Goal: Task Accomplishment & Management: Use online tool/utility

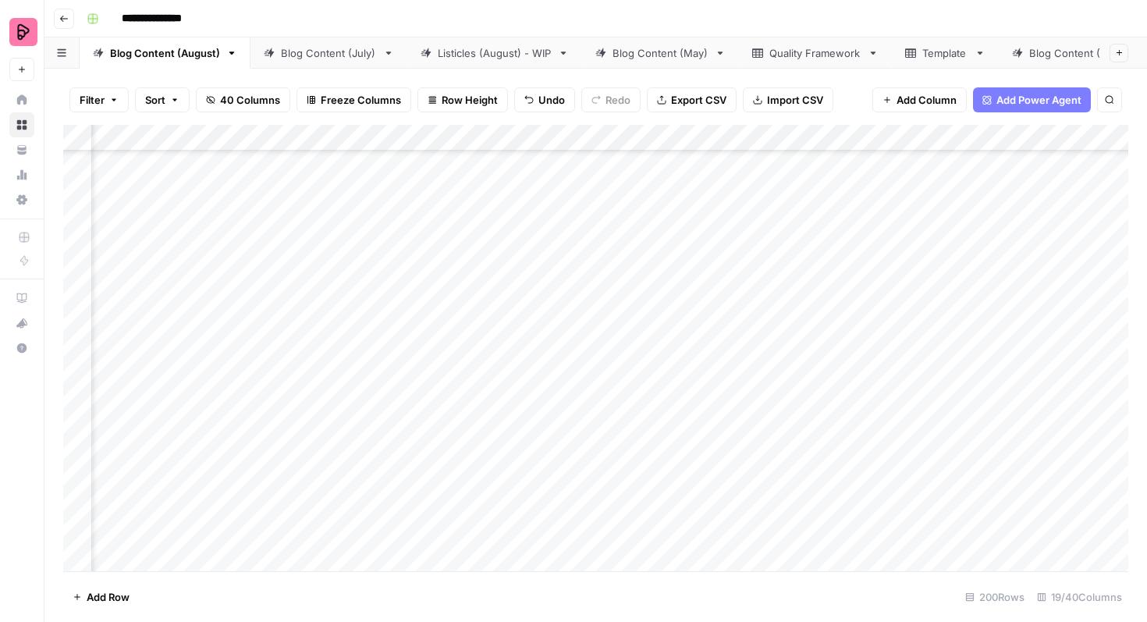
scroll to position [2444, 144]
click at [777, 235] on div "Add Column" at bounding box center [595, 348] width 1065 height 446
click at [862, 237] on div "Add Column" at bounding box center [595, 348] width 1065 height 446
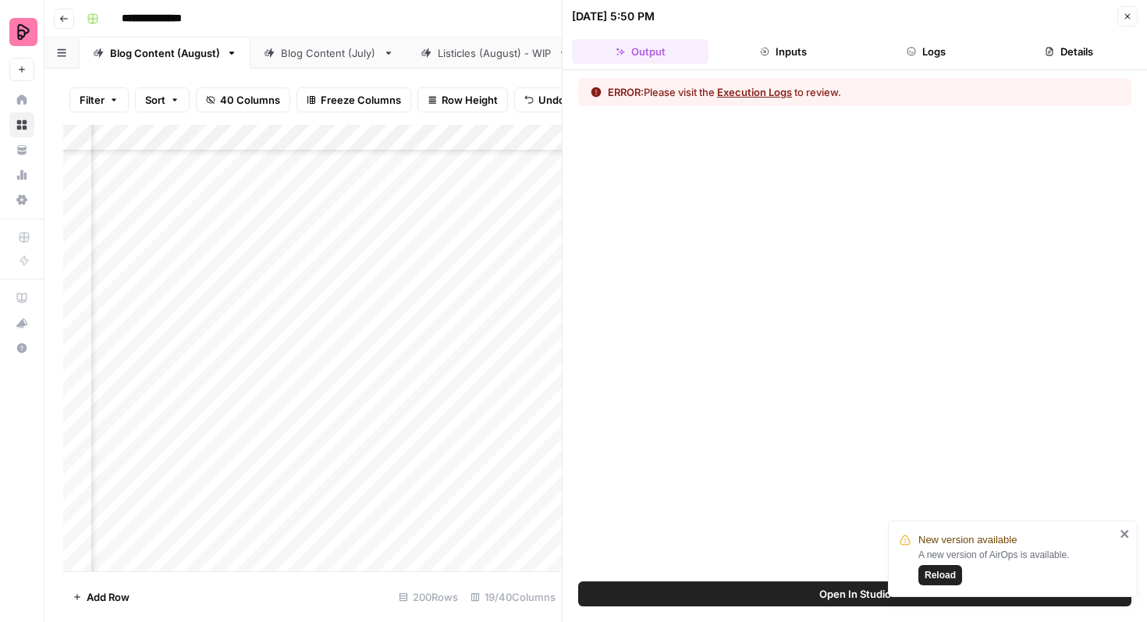
click at [941, 578] on span "Reload" at bounding box center [940, 575] width 31 height 14
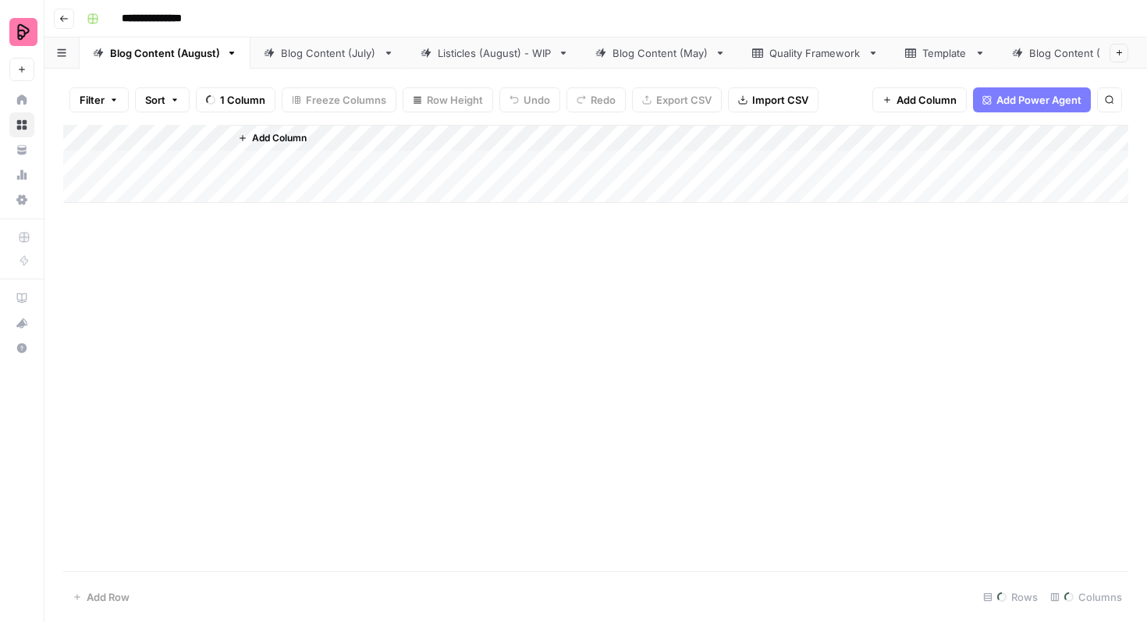
scroll to position [2505, 620]
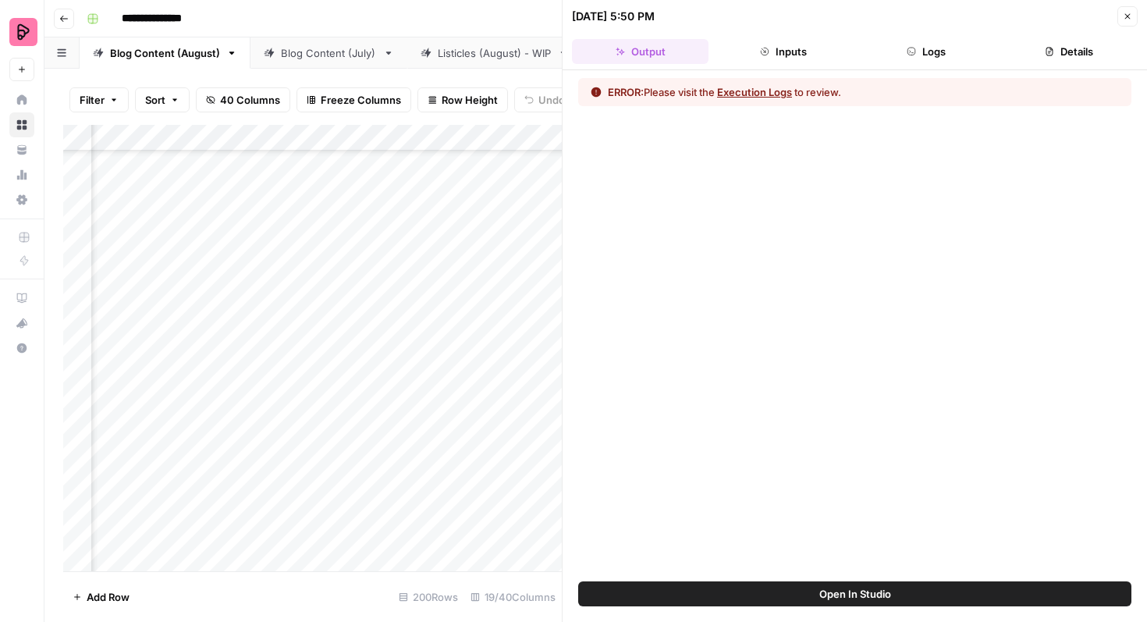
click at [755, 94] on button "Execution Logs" at bounding box center [754, 92] width 75 height 16
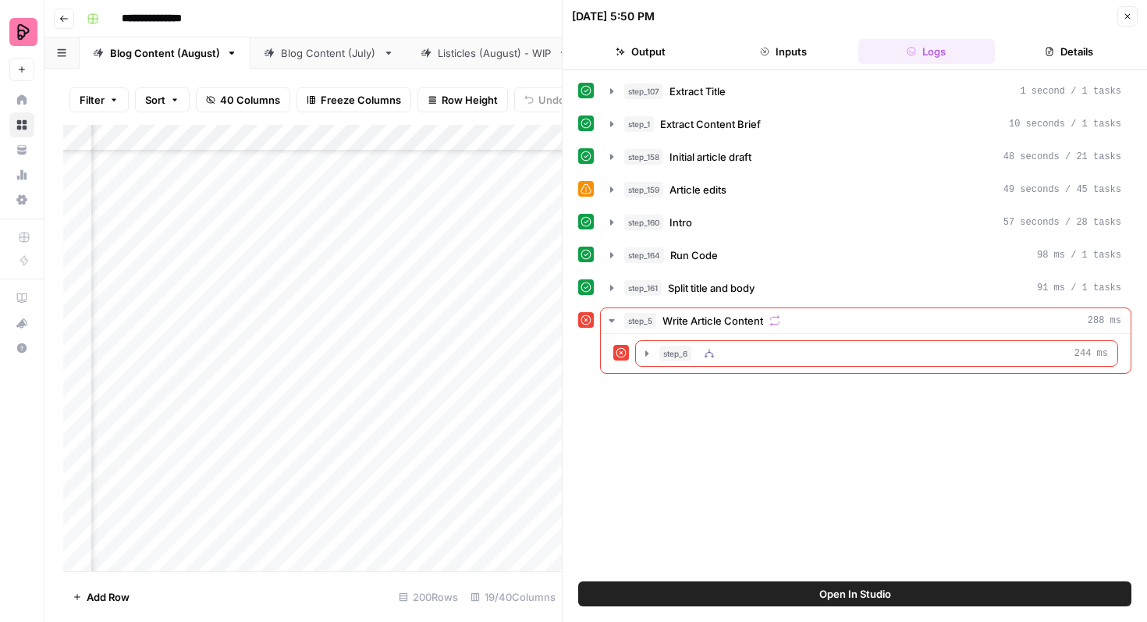
click at [647, 354] on icon "button" at bounding box center [646, 352] width 3 height 5
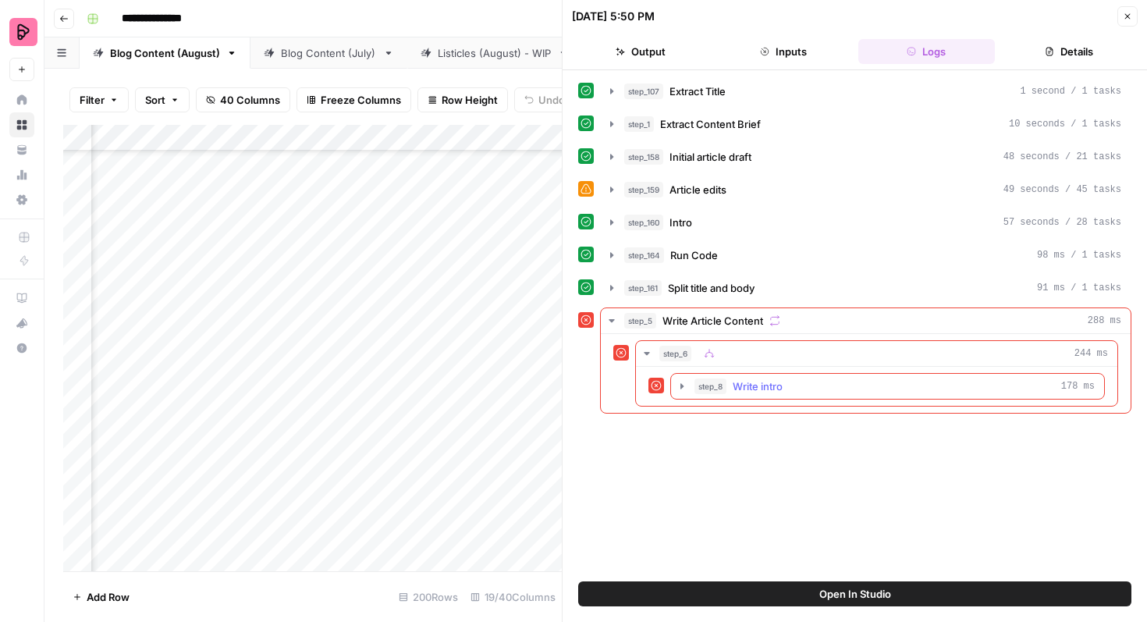
click at [685, 387] on icon "button" at bounding box center [682, 386] width 12 height 12
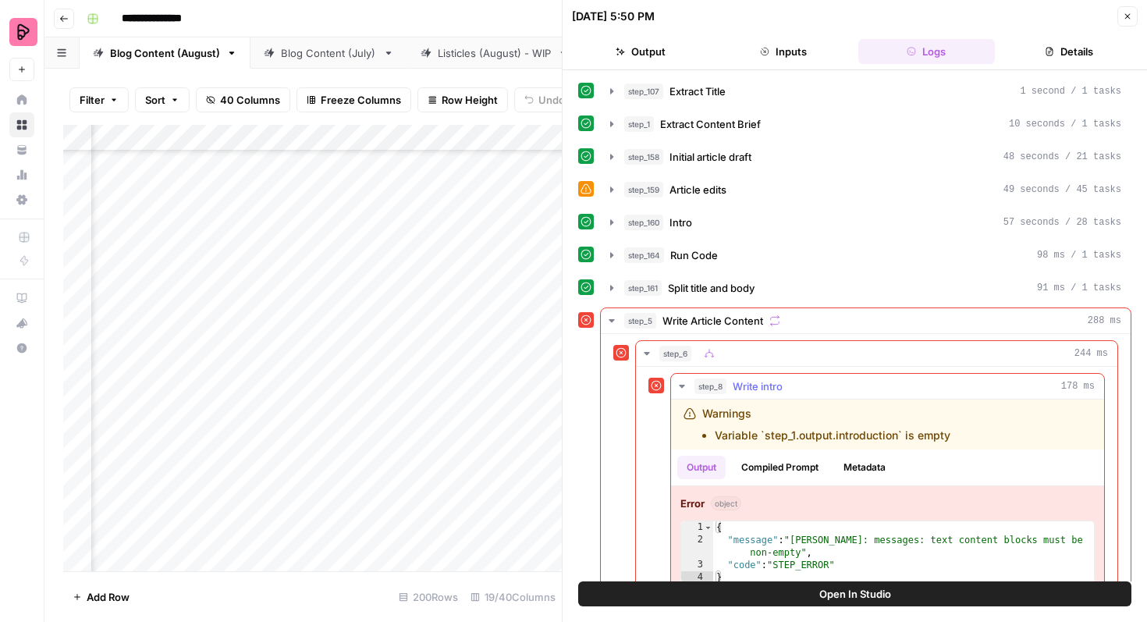
scroll to position [34, 0]
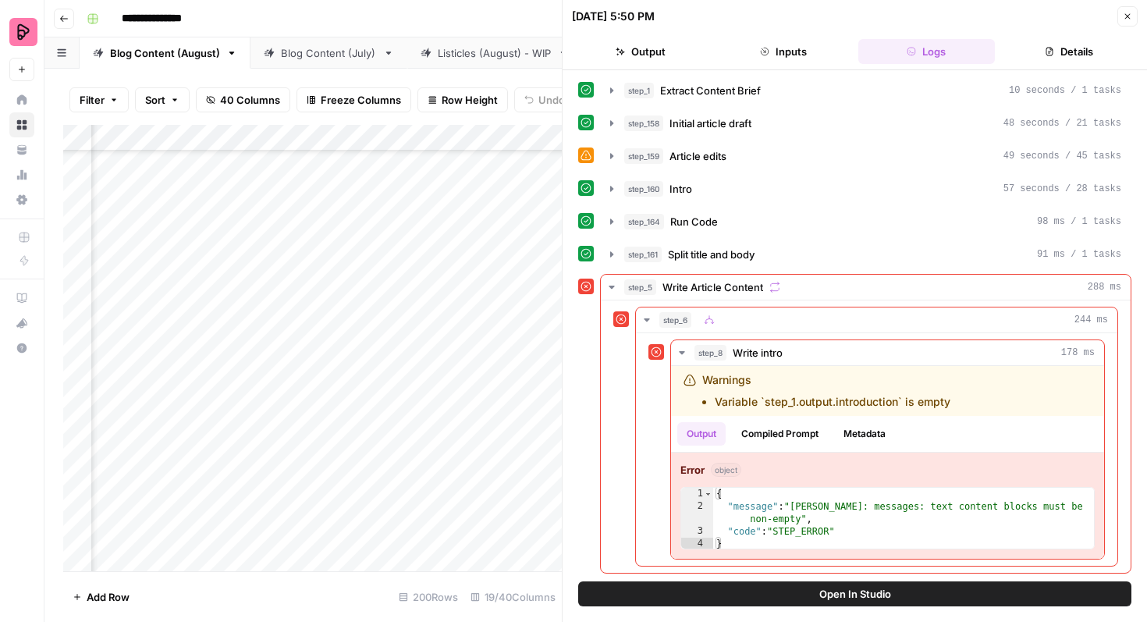
click at [1118, 20] on button "Close" at bounding box center [1128, 16] width 20 height 20
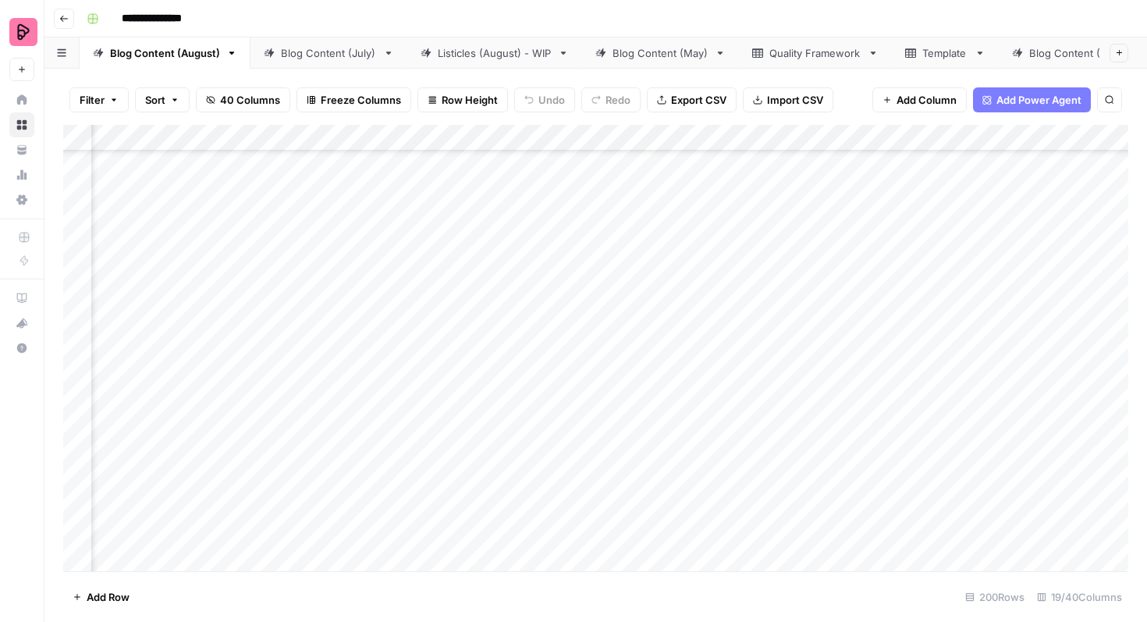
scroll to position [2285, 336]
click at [670, 392] on div "Add Column" at bounding box center [595, 348] width 1065 height 446
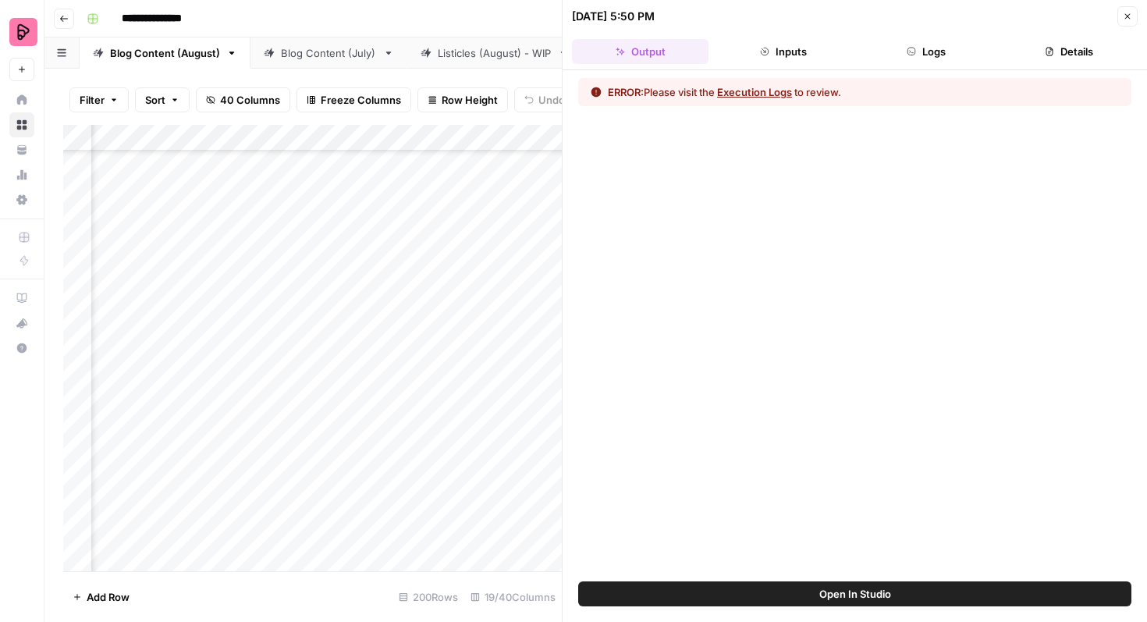
click at [773, 91] on button "Execution Logs" at bounding box center [754, 92] width 75 height 16
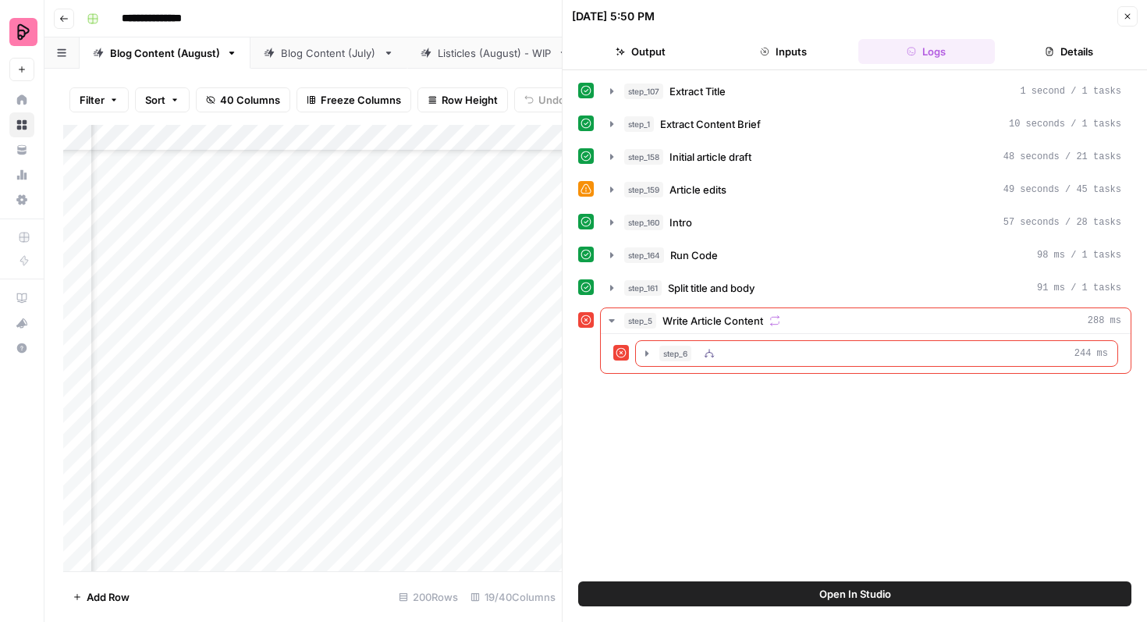
click at [649, 353] on icon "button" at bounding box center [647, 353] width 12 height 12
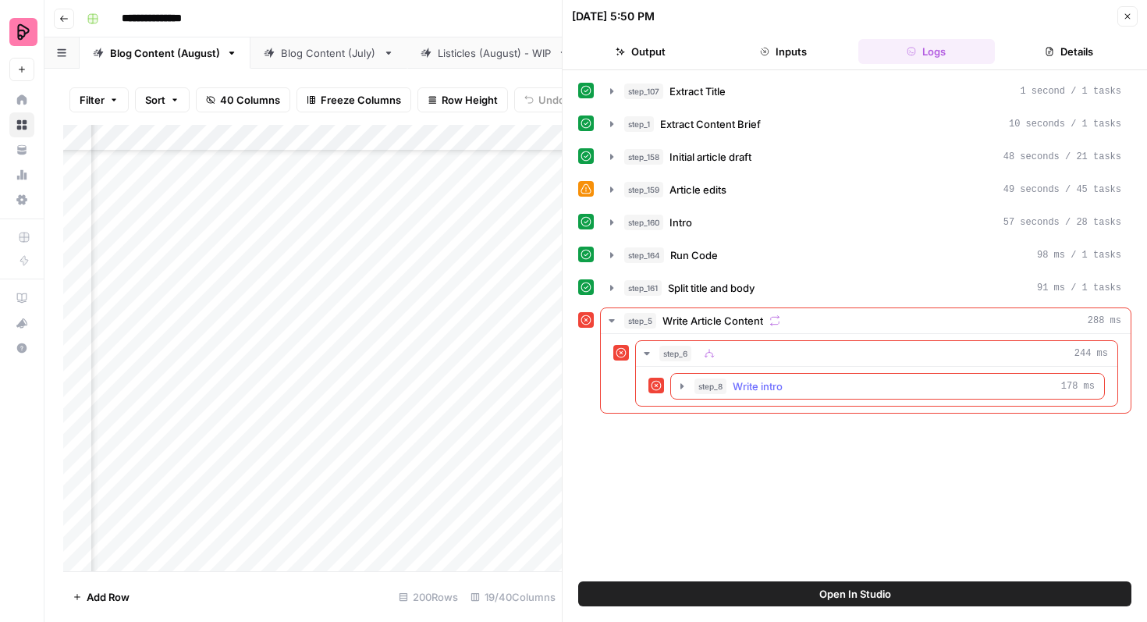
click at [679, 386] on icon "button" at bounding box center [682, 386] width 12 height 12
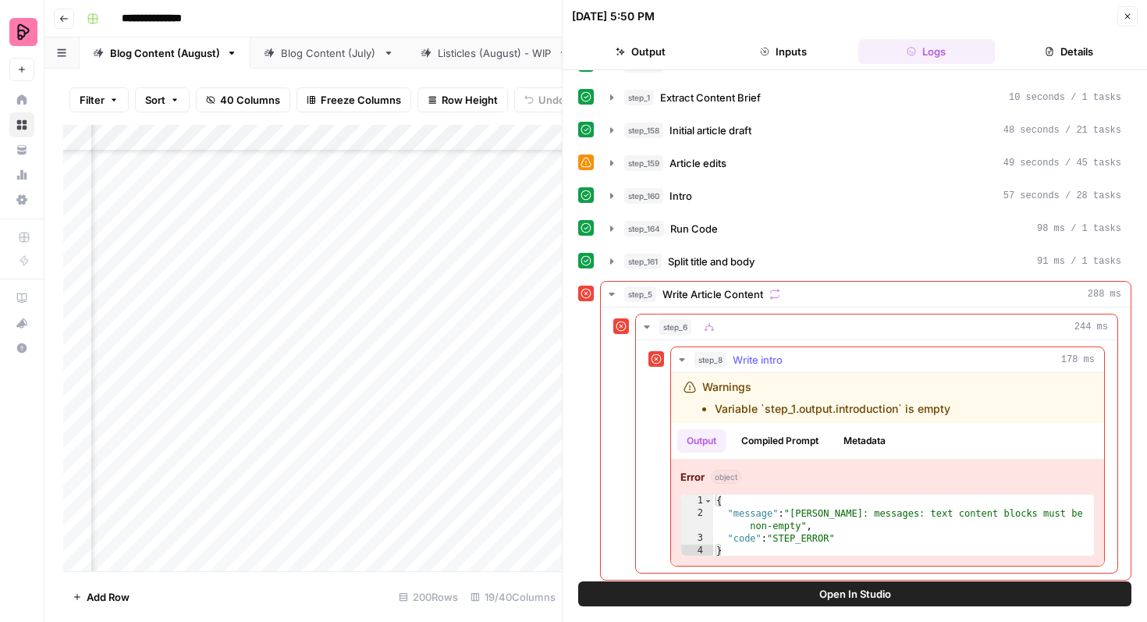
scroll to position [34, 0]
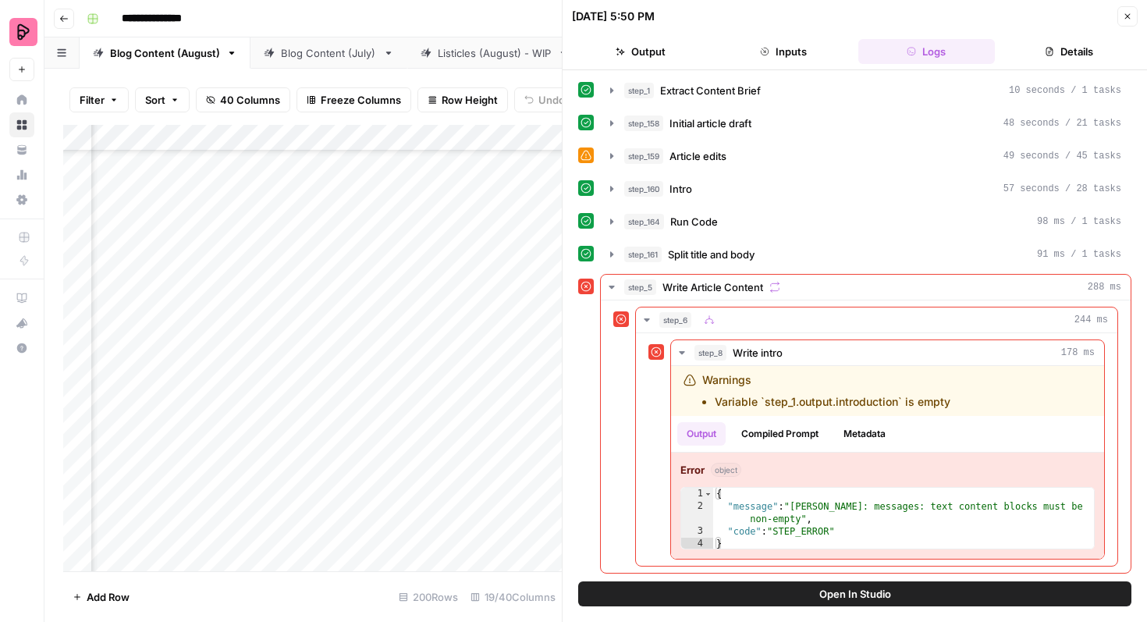
click at [806, 588] on button "Open In Studio" at bounding box center [854, 593] width 553 height 25
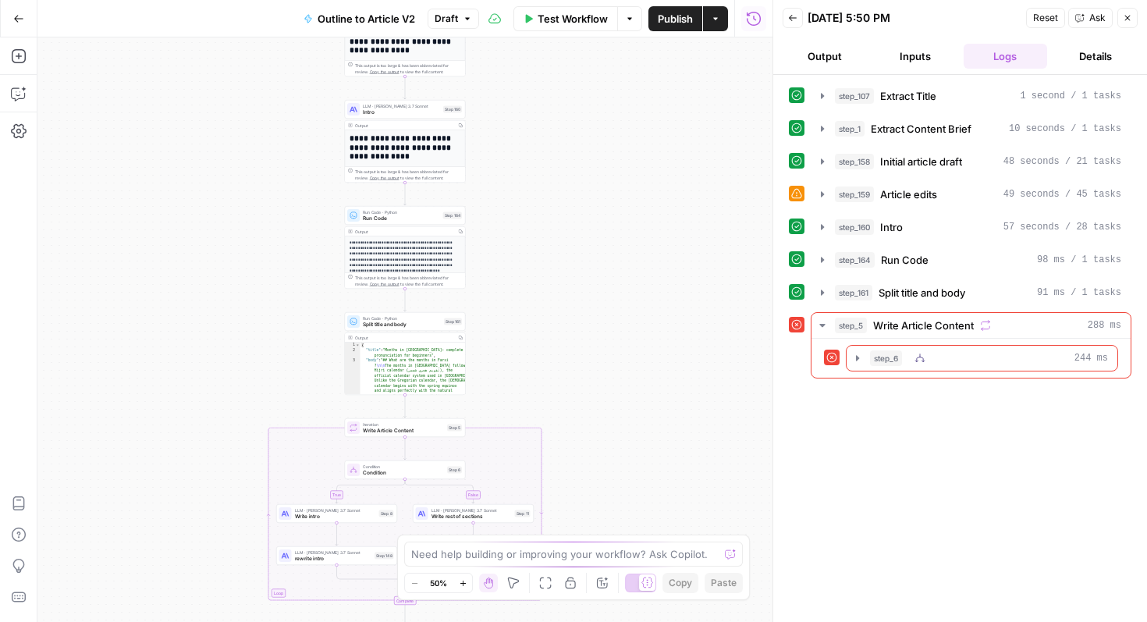
click at [858, 361] on icon "button" at bounding box center [858, 358] width 12 height 12
click at [937, 393] on div "step_8 Write intro 178 ms" at bounding box center [1000, 391] width 190 height 16
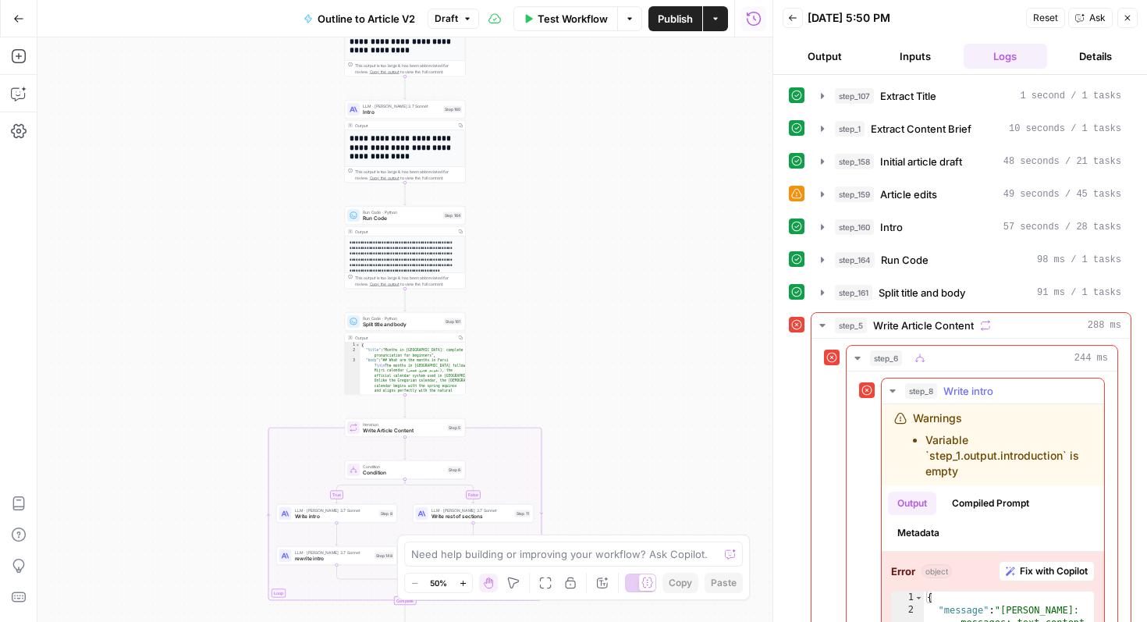
scroll to position [88, 0]
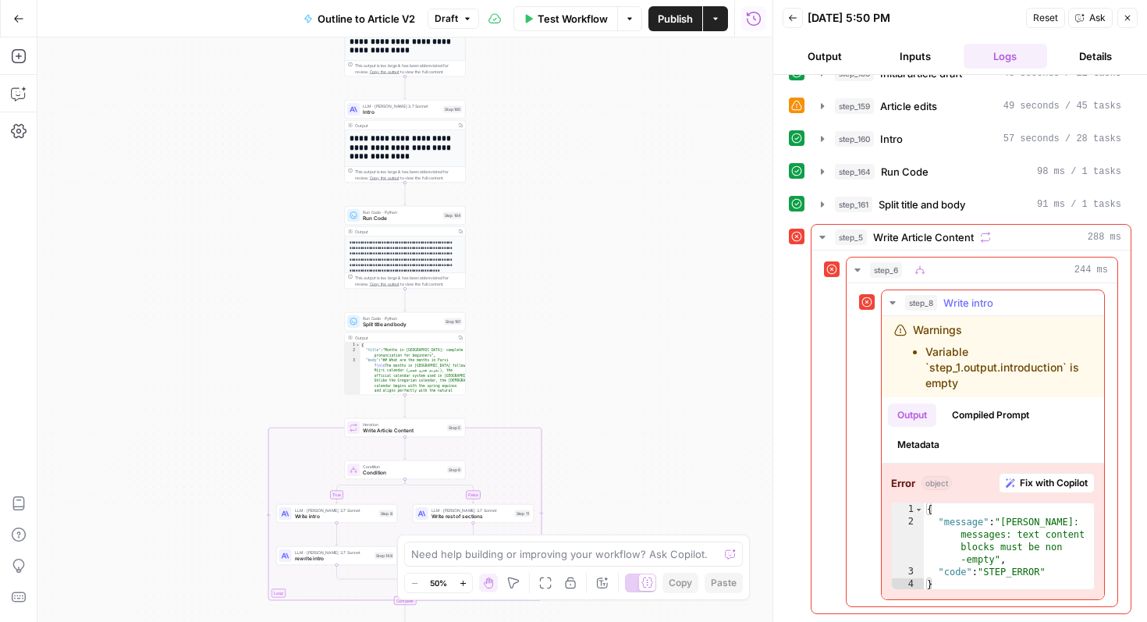
type textarea "**********"
click at [982, 523] on div "{ "message" : "Claude Error: messages: text content blocks must be non -empty" …" at bounding box center [1009, 559] width 170 height 112
click at [1048, 483] on span "Fix with Copilot" at bounding box center [1054, 483] width 68 height 14
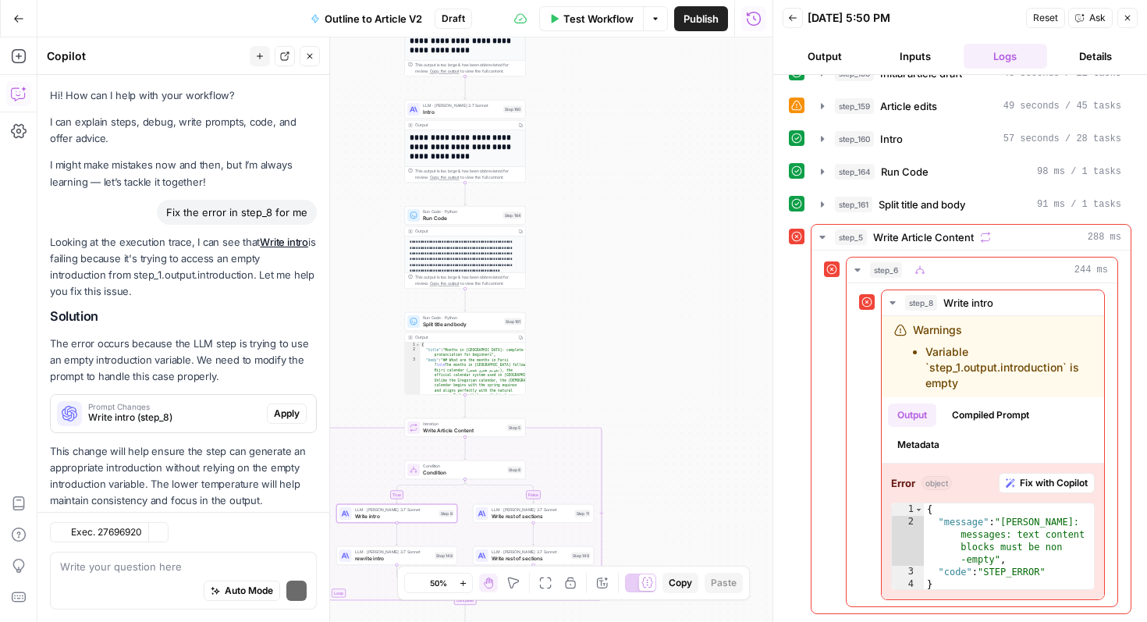
scroll to position [34, 0]
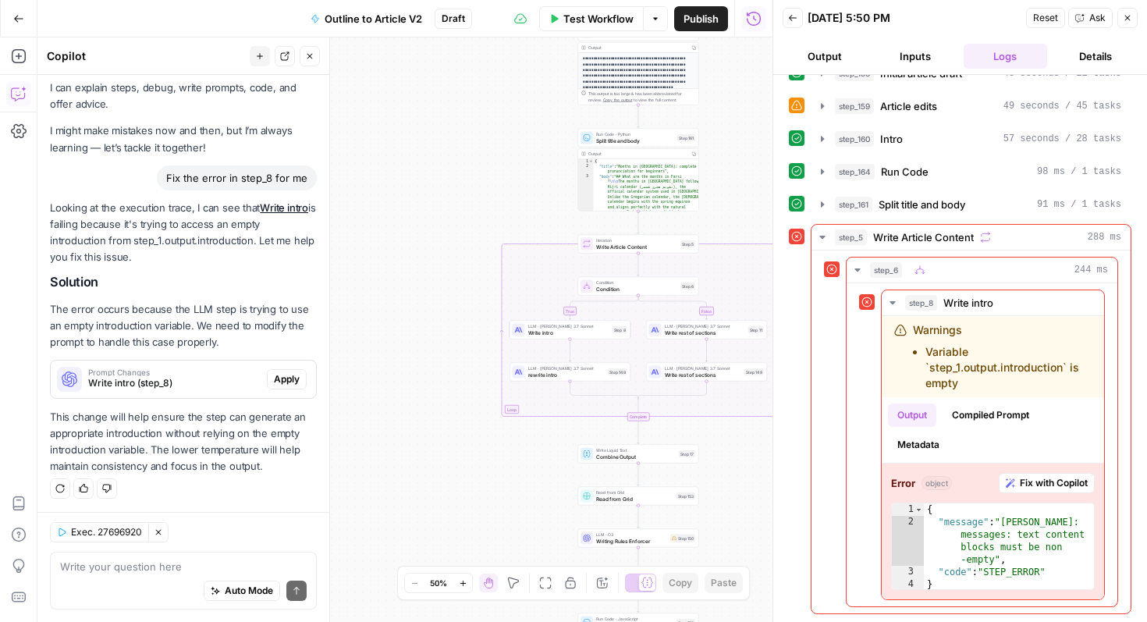
click at [19, 19] on icon "button" at bounding box center [18, 18] width 11 height 11
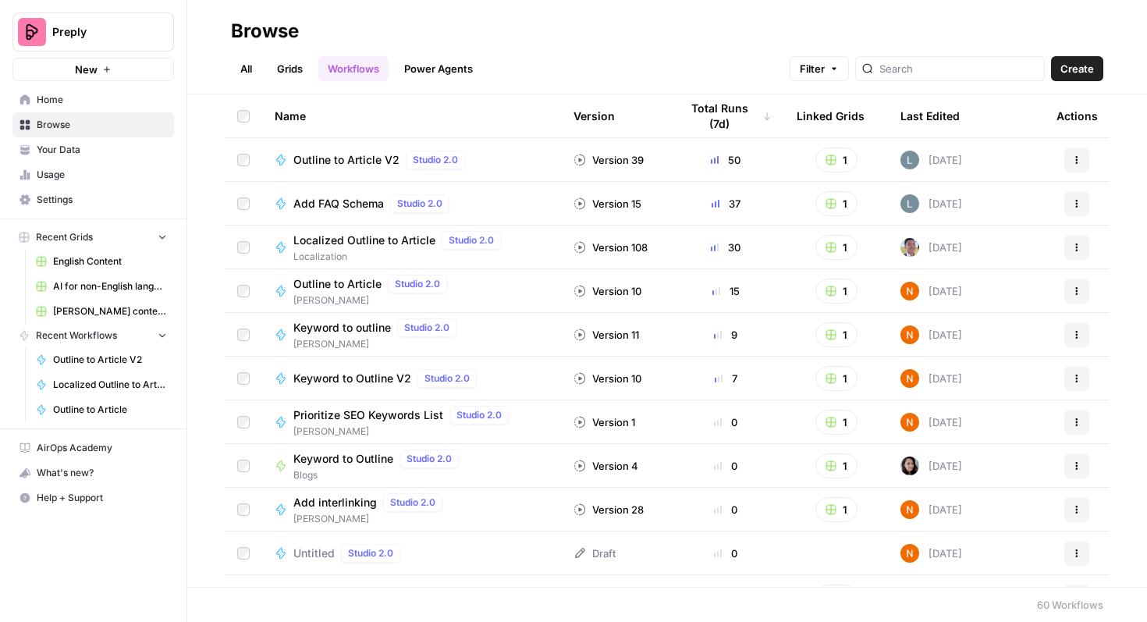
click at [126, 101] on span "Home" at bounding box center [102, 100] width 130 height 14
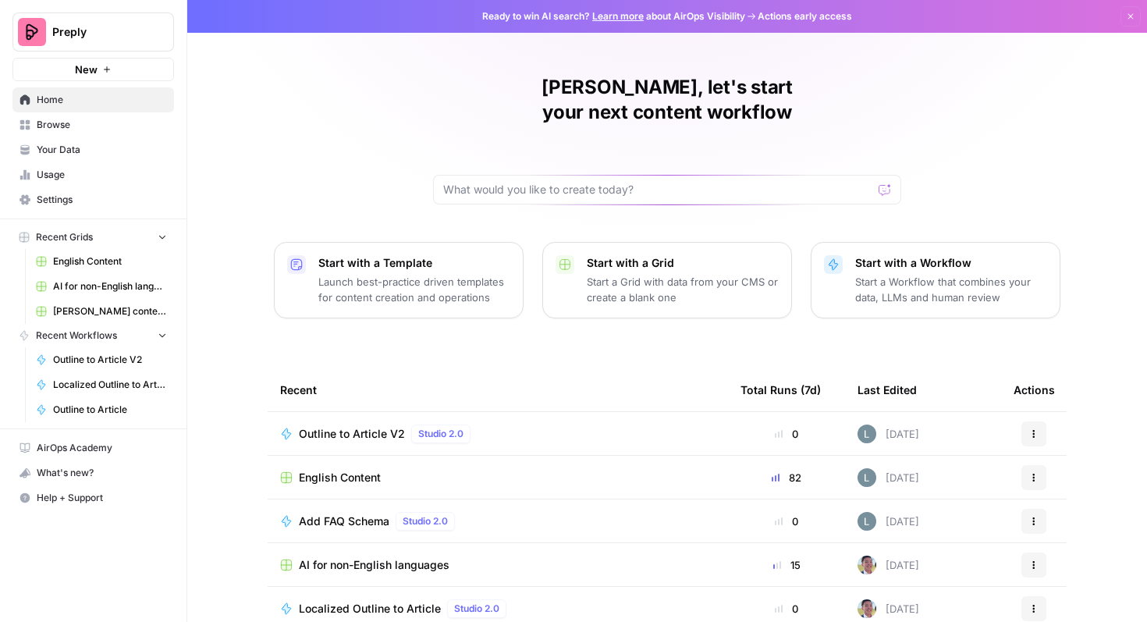
click at [91, 260] on span "English Content" at bounding box center [110, 261] width 114 height 14
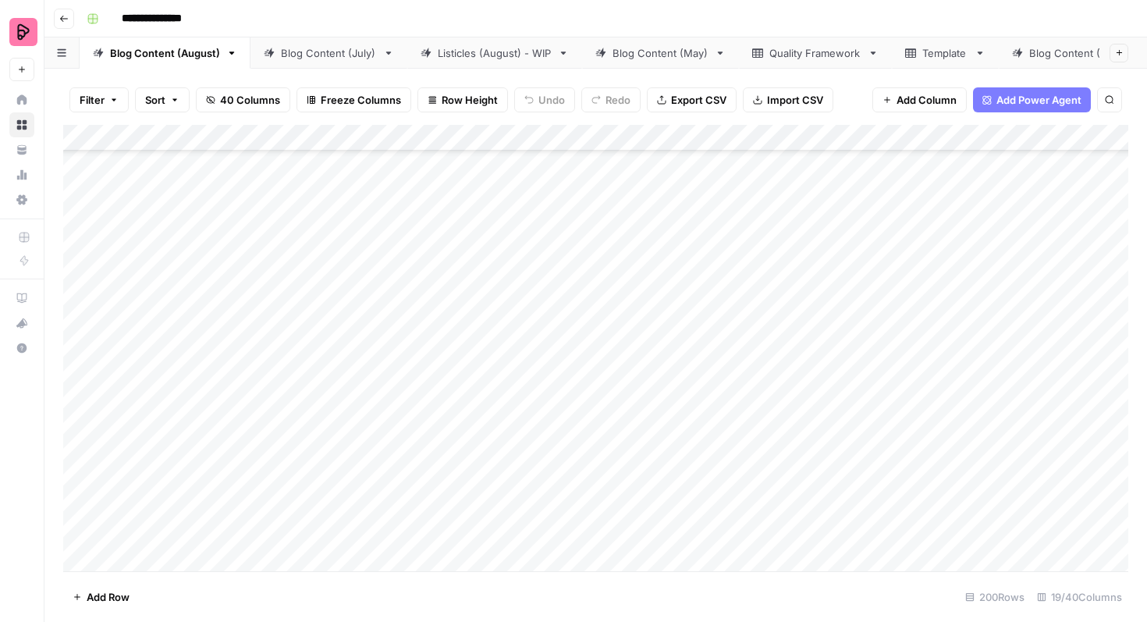
scroll to position [2383, 0]
click at [892, 298] on div "Add Column" at bounding box center [595, 348] width 1065 height 446
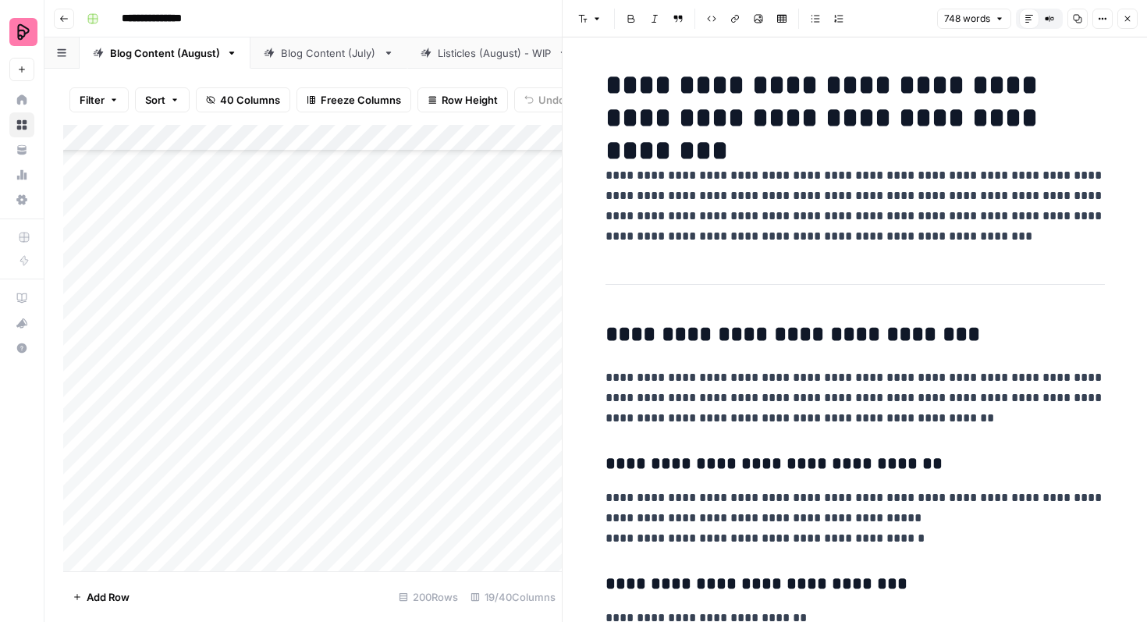
click at [1129, 14] on icon "button" at bounding box center [1127, 18] width 9 height 9
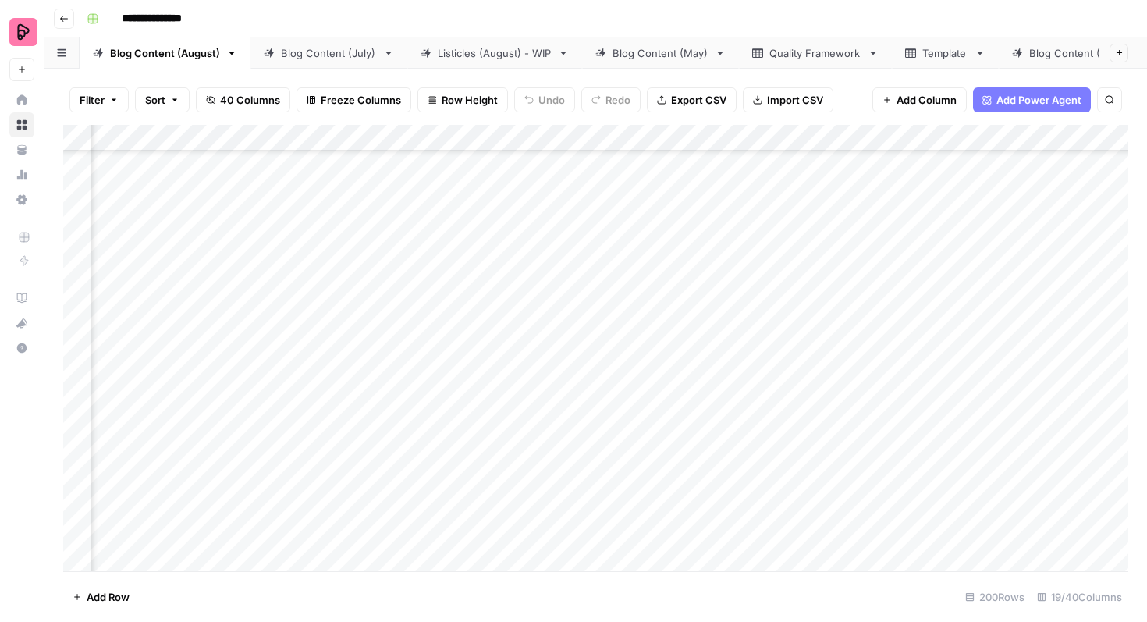
scroll to position [2364, 203]
click at [808, 274] on div "Add Column" at bounding box center [595, 348] width 1065 height 446
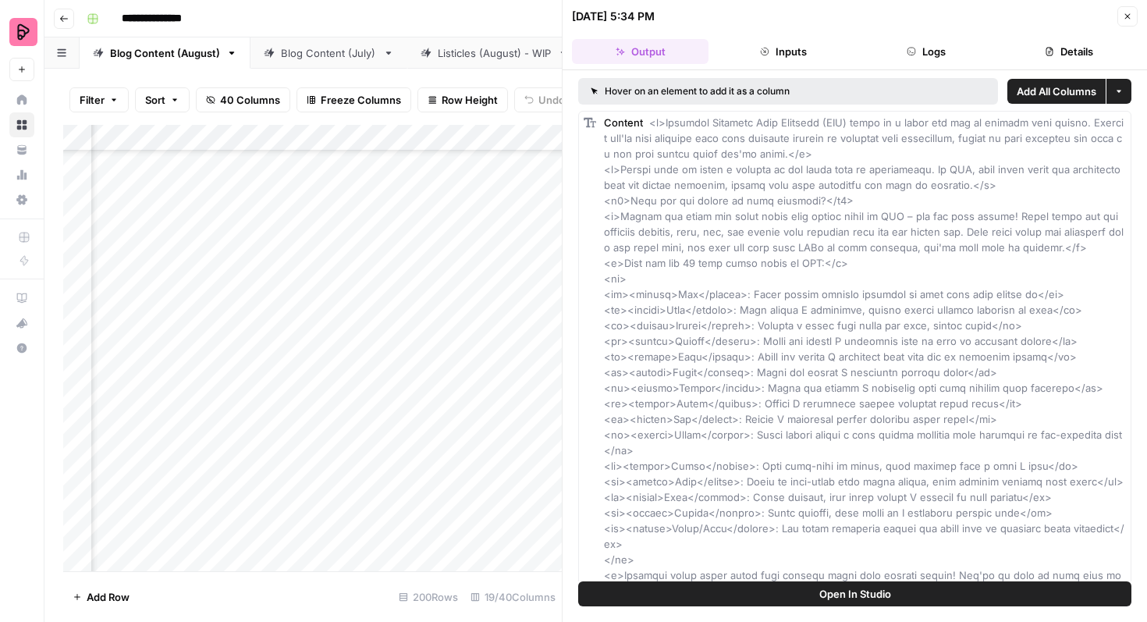
click at [795, 54] on button "Inputs" at bounding box center [783, 51] width 137 height 25
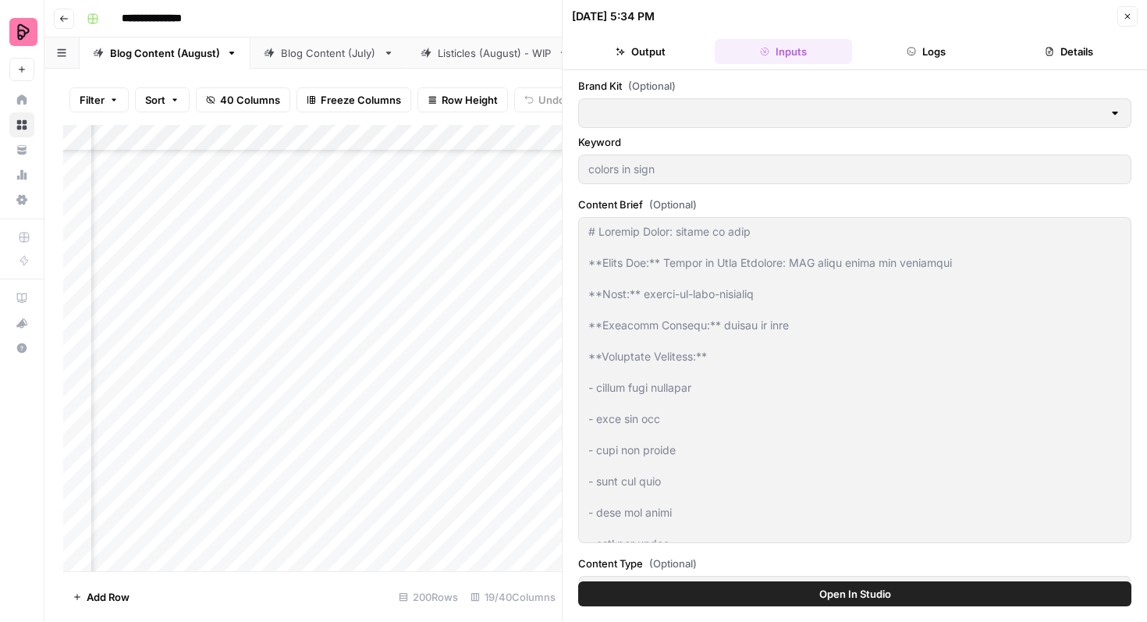
type input "Preply (EN)"
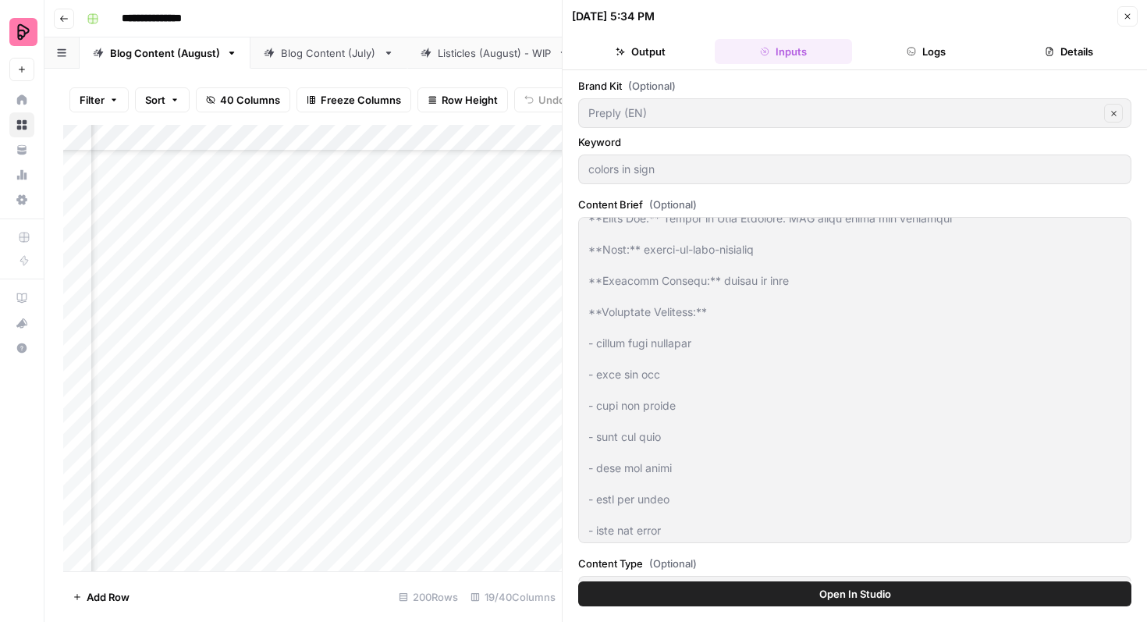
click at [849, 586] on span "Open In Studio" at bounding box center [856, 594] width 72 height 16
click at [1132, 12] on icon "button" at bounding box center [1127, 16] width 9 height 9
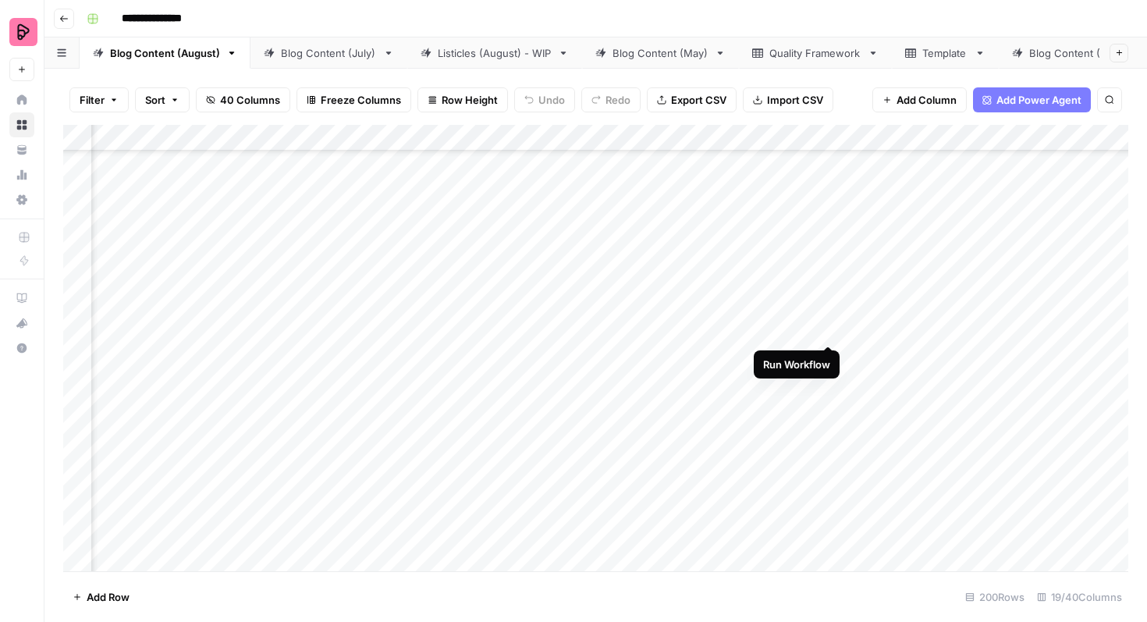
click at [827, 315] on div "Add Column" at bounding box center [595, 348] width 1065 height 446
click at [620, 354] on div "Add Column" at bounding box center [595, 348] width 1065 height 446
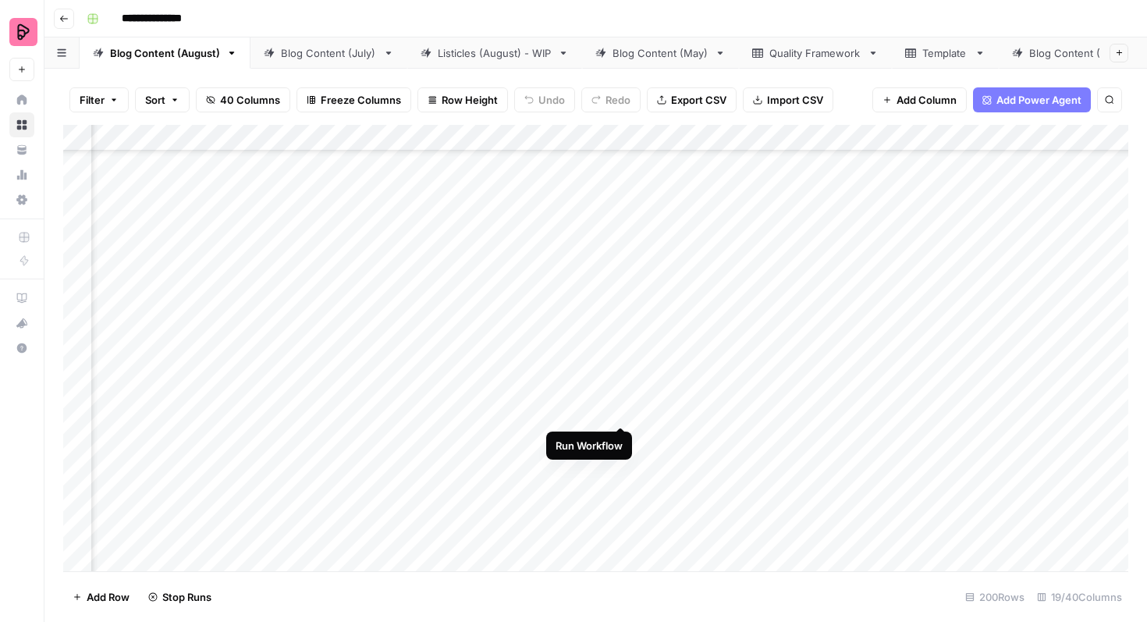
click at [622, 398] on div "Add Column" at bounding box center [595, 348] width 1065 height 446
click at [621, 436] on div "Add Column" at bounding box center [595, 348] width 1065 height 446
click at [619, 478] on div "Add Column" at bounding box center [595, 348] width 1065 height 446
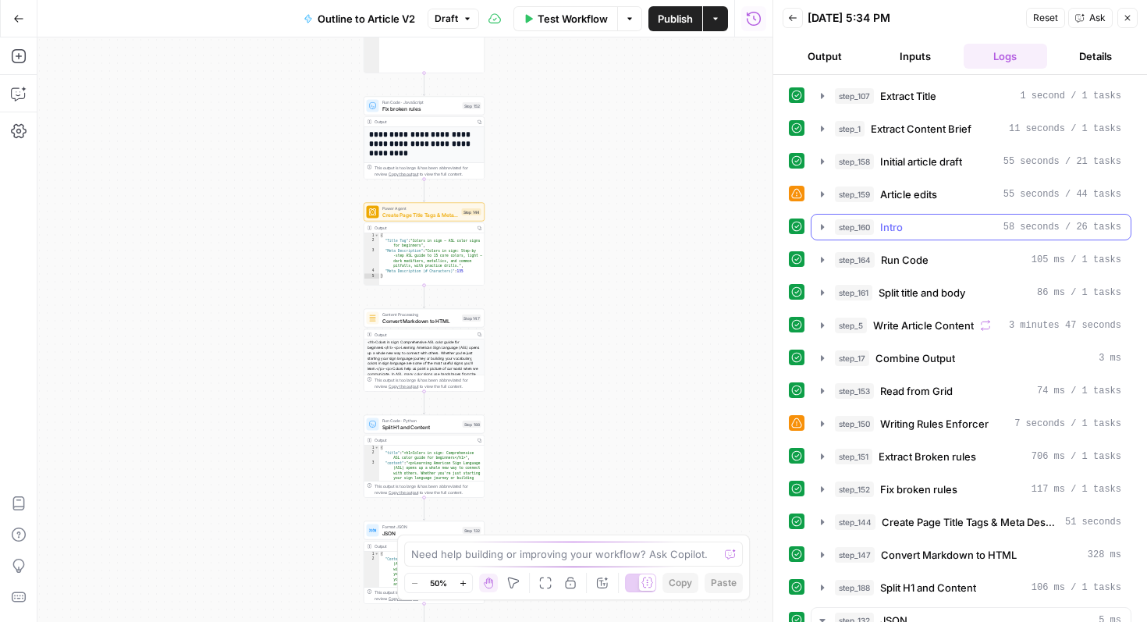
click at [822, 227] on icon "button" at bounding box center [822, 226] width 3 height 5
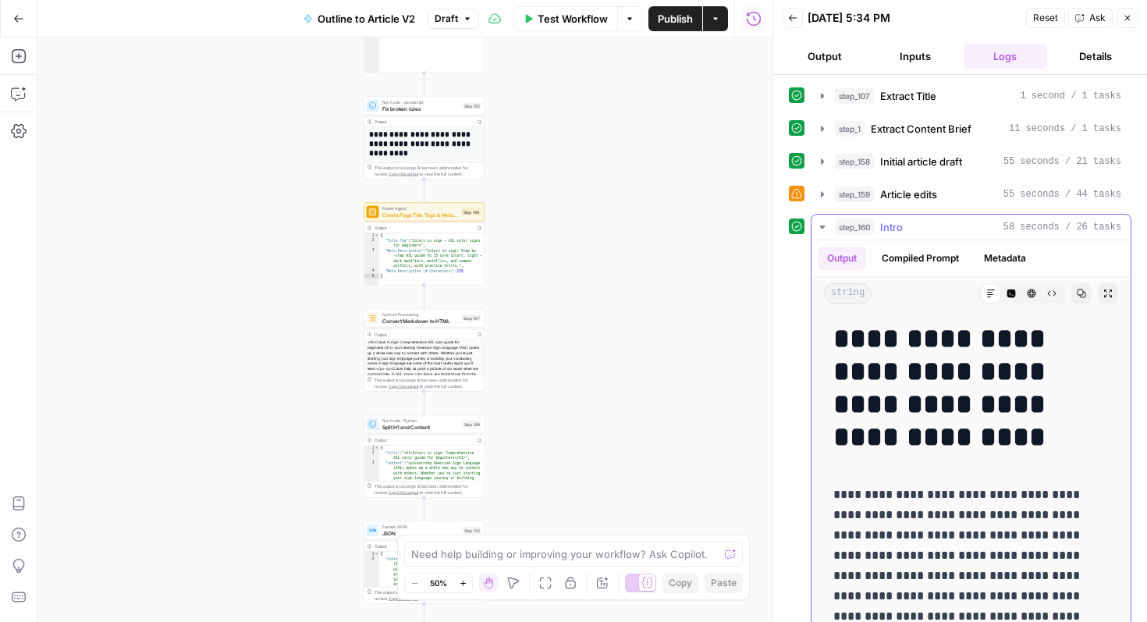
click at [946, 232] on div "step_160 Intro 58 seconds / 26 tasks" at bounding box center [978, 227] width 286 height 16
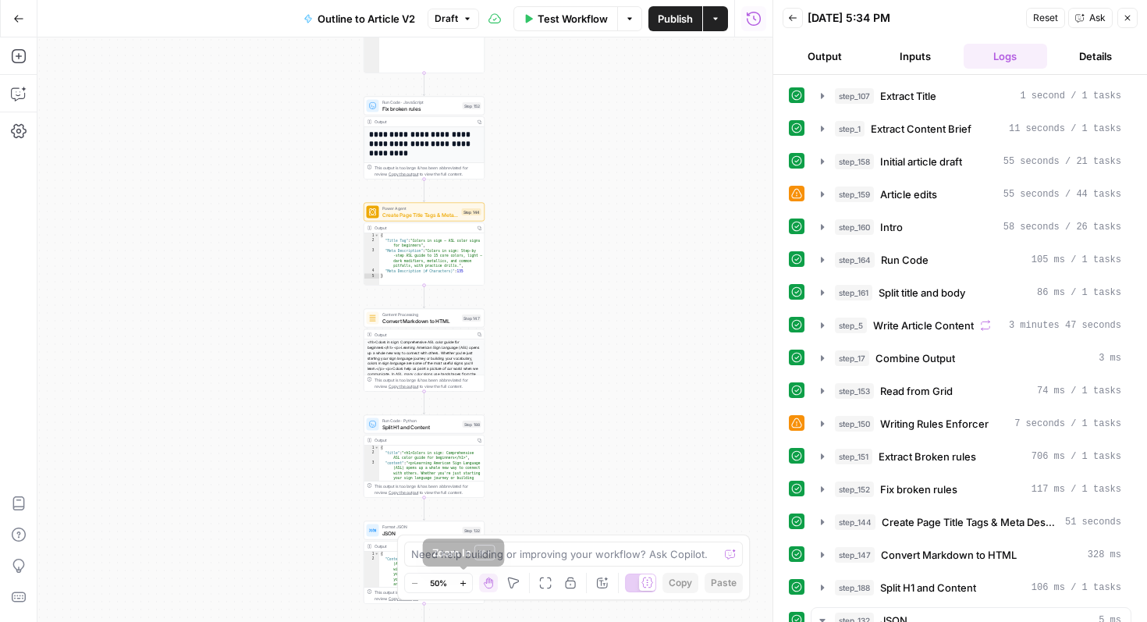
click at [462, 584] on icon "button" at bounding box center [463, 583] width 9 height 9
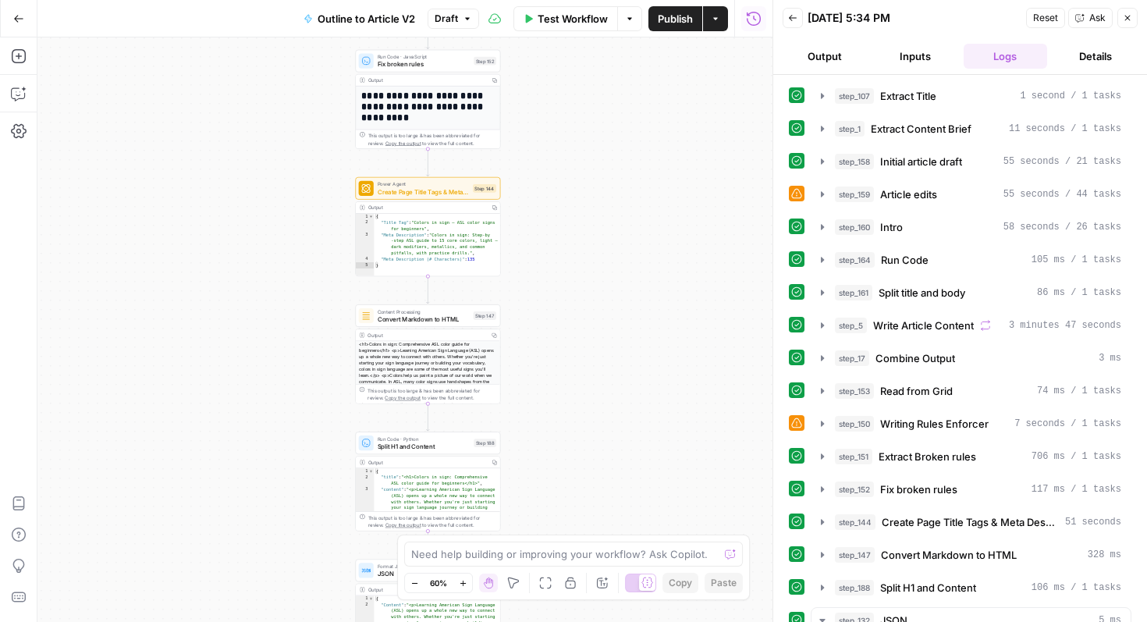
click at [462, 584] on icon "button" at bounding box center [463, 583] width 9 height 9
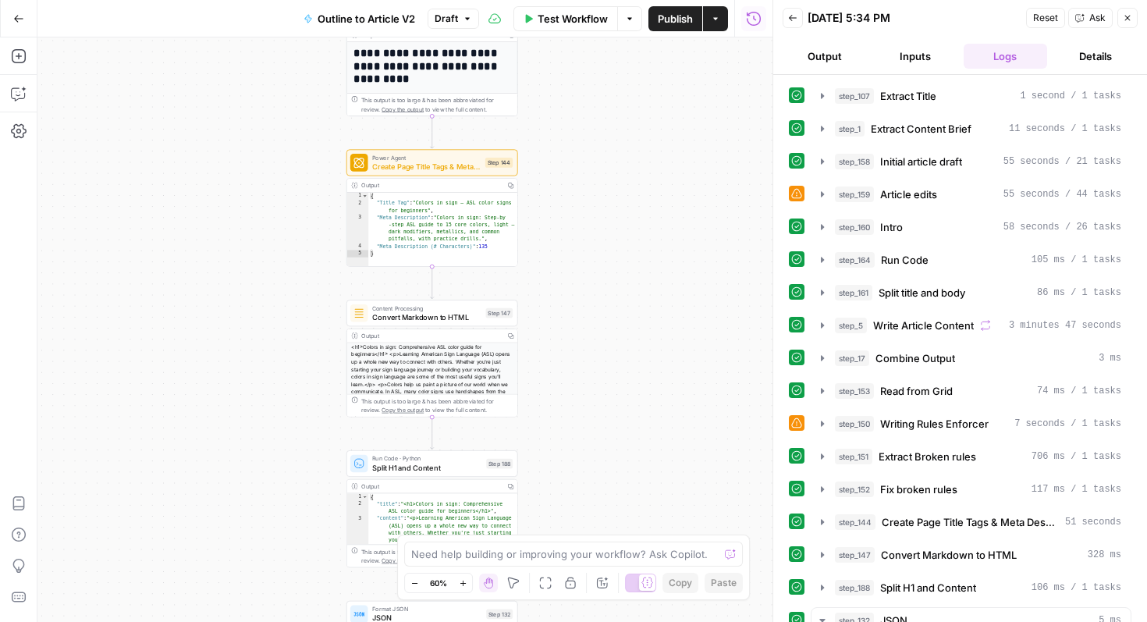
click at [462, 584] on icon "button" at bounding box center [463, 583] width 9 height 9
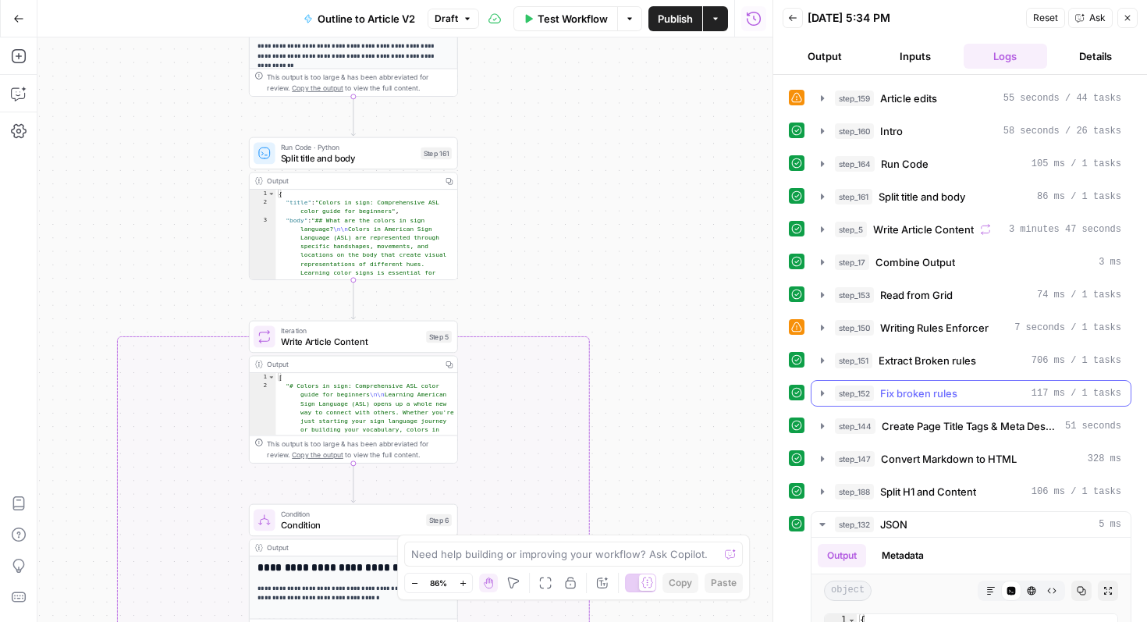
scroll to position [62, 0]
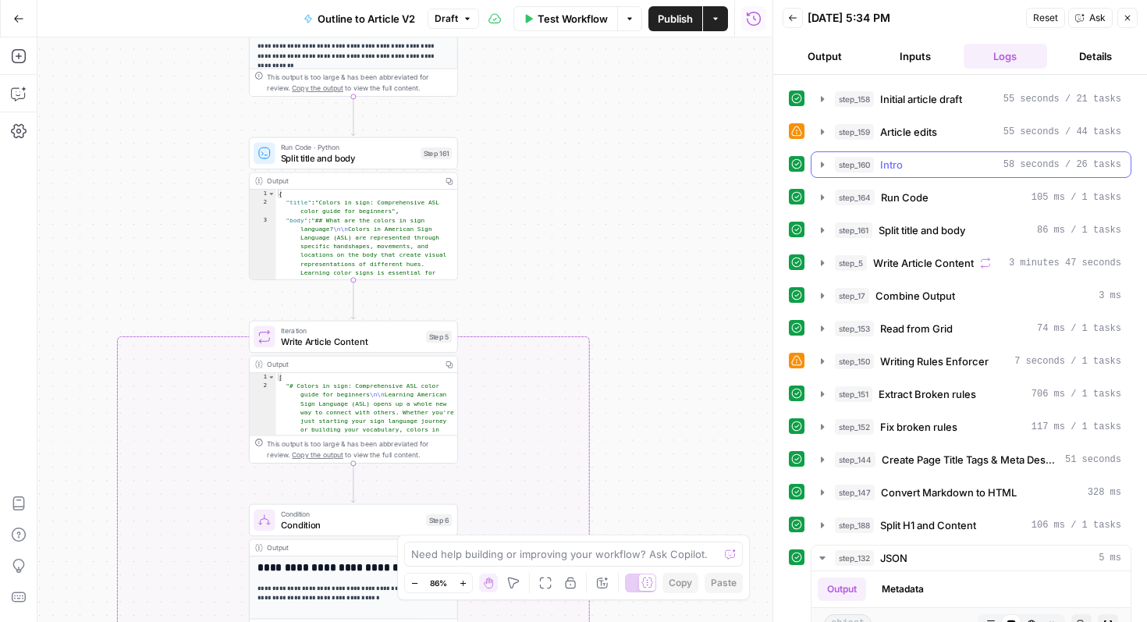
click at [969, 167] on div "step_160 Intro 58 seconds / 26 tasks" at bounding box center [978, 165] width 286 height 16
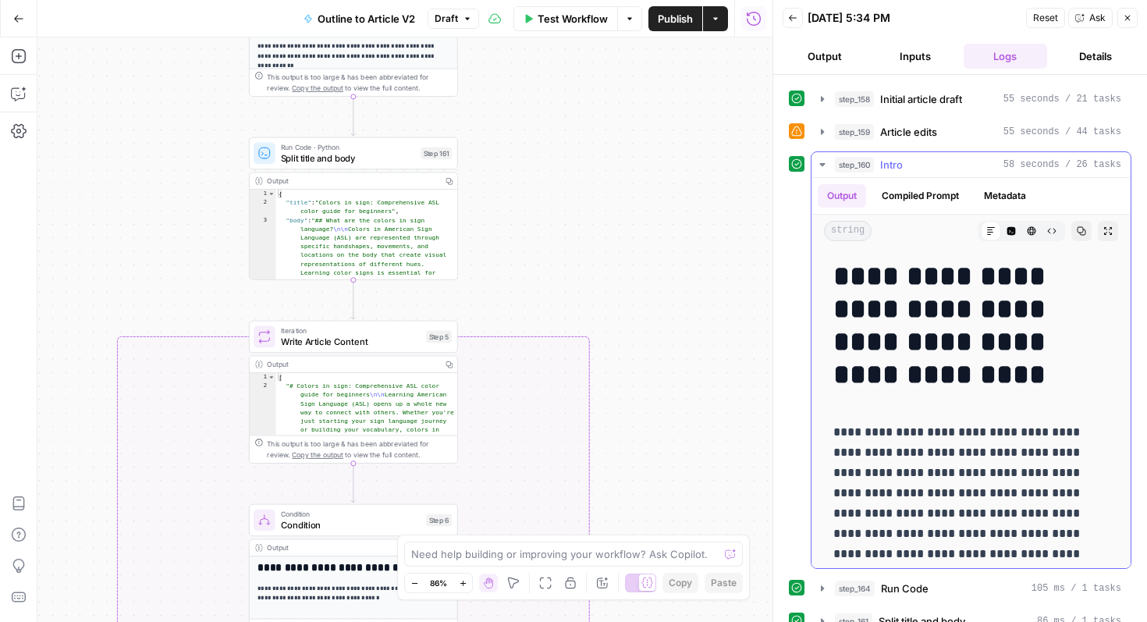
click at [926, 165] on div "step_160 Intro 58 seconds / 26 tasks" at bounding box center [978, 165] width 286 height 16
